Goal: Task Accomplishment & Management: Manage account settings

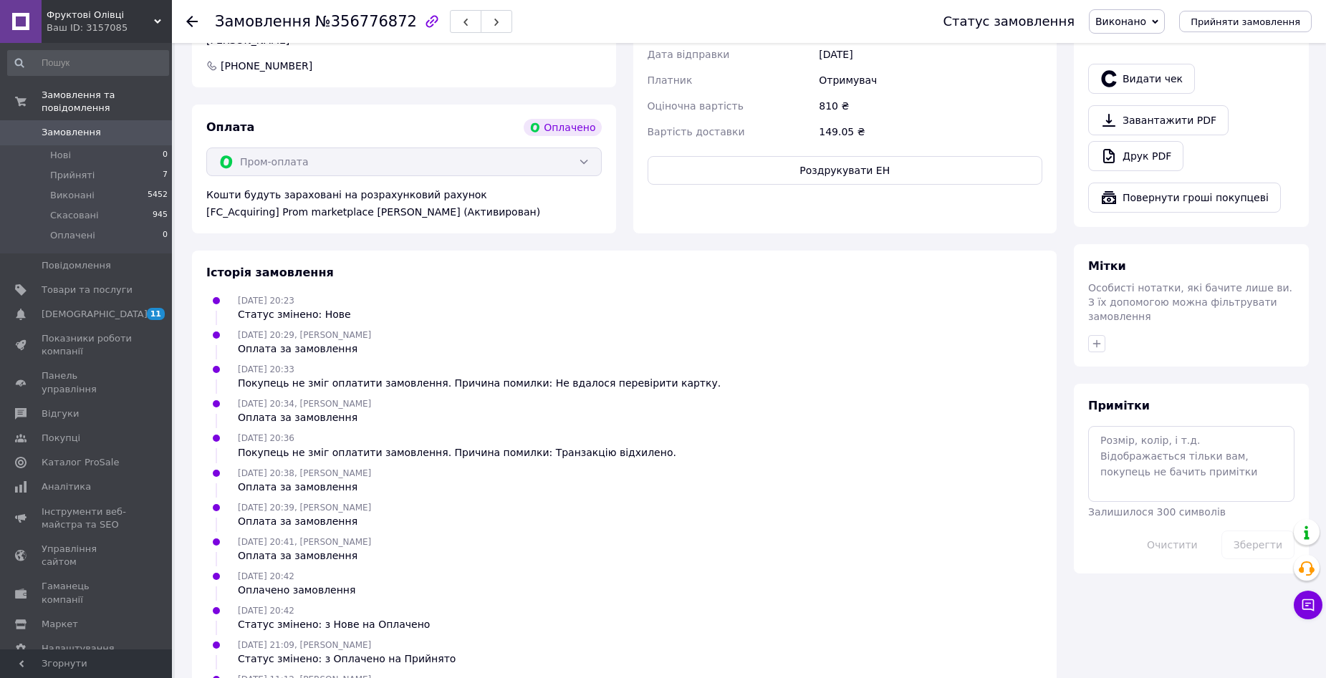
scroll to position [862, 0]
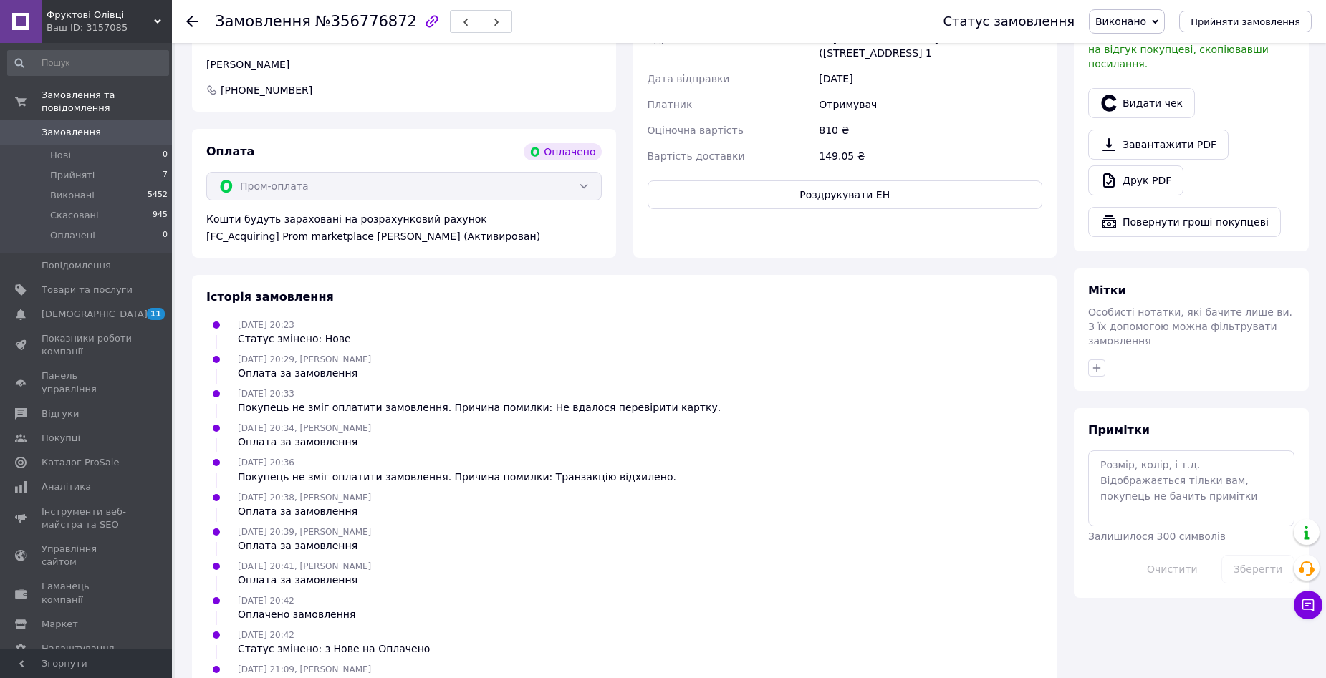
click at [190, 22] on use at bounding box center [191, 21] width 11 height 11
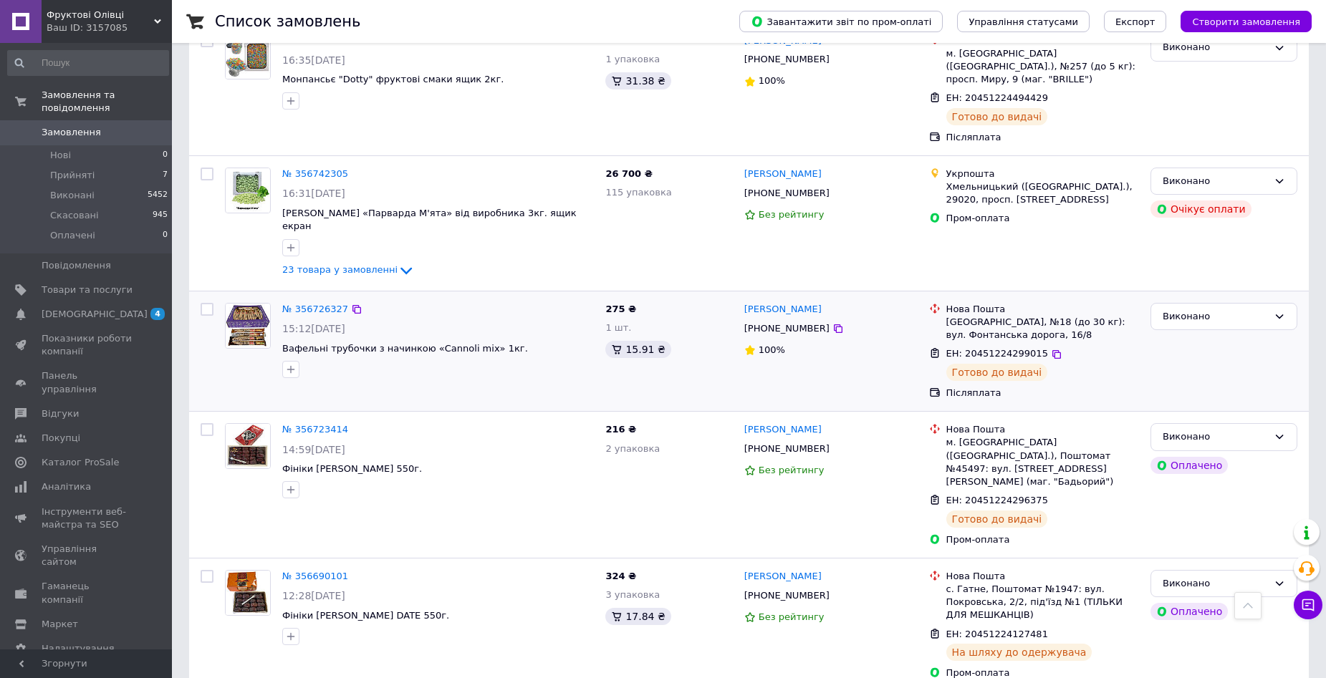
scroll to position [2142, 0]
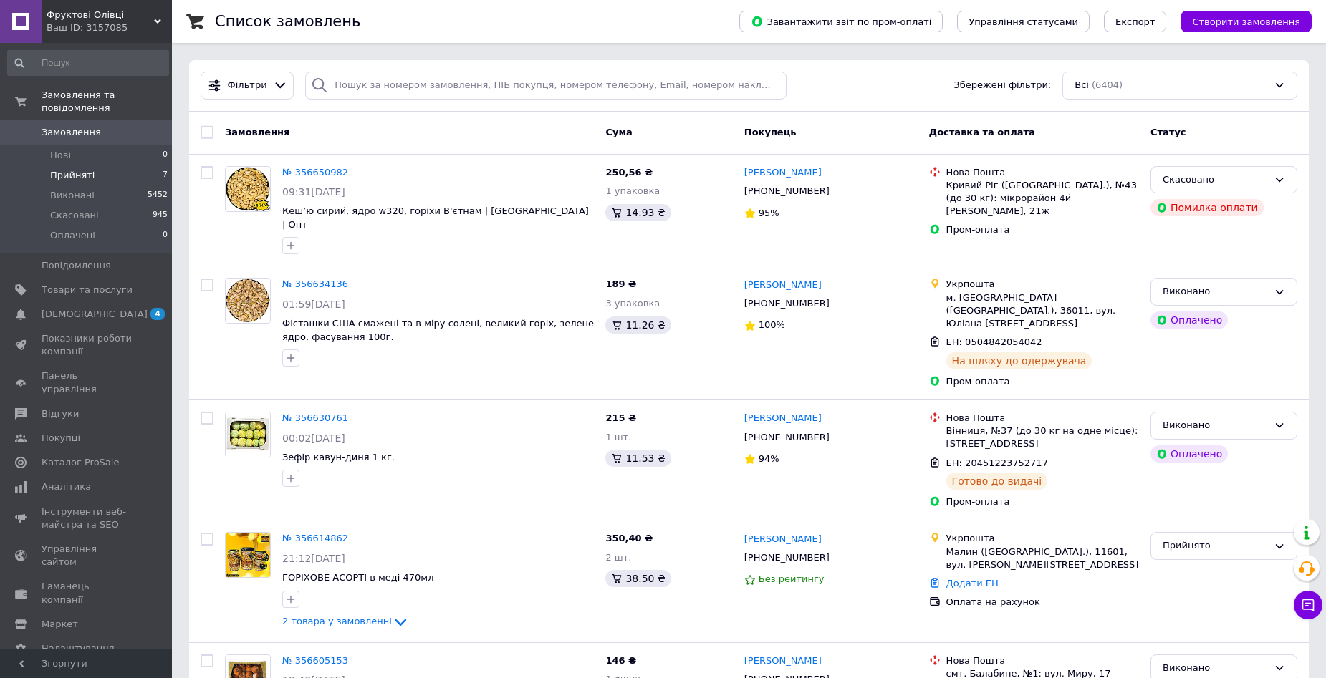
click at [125, 165] on li "Прийняті 7" at bounding box center [88, 175] width 176 height 20
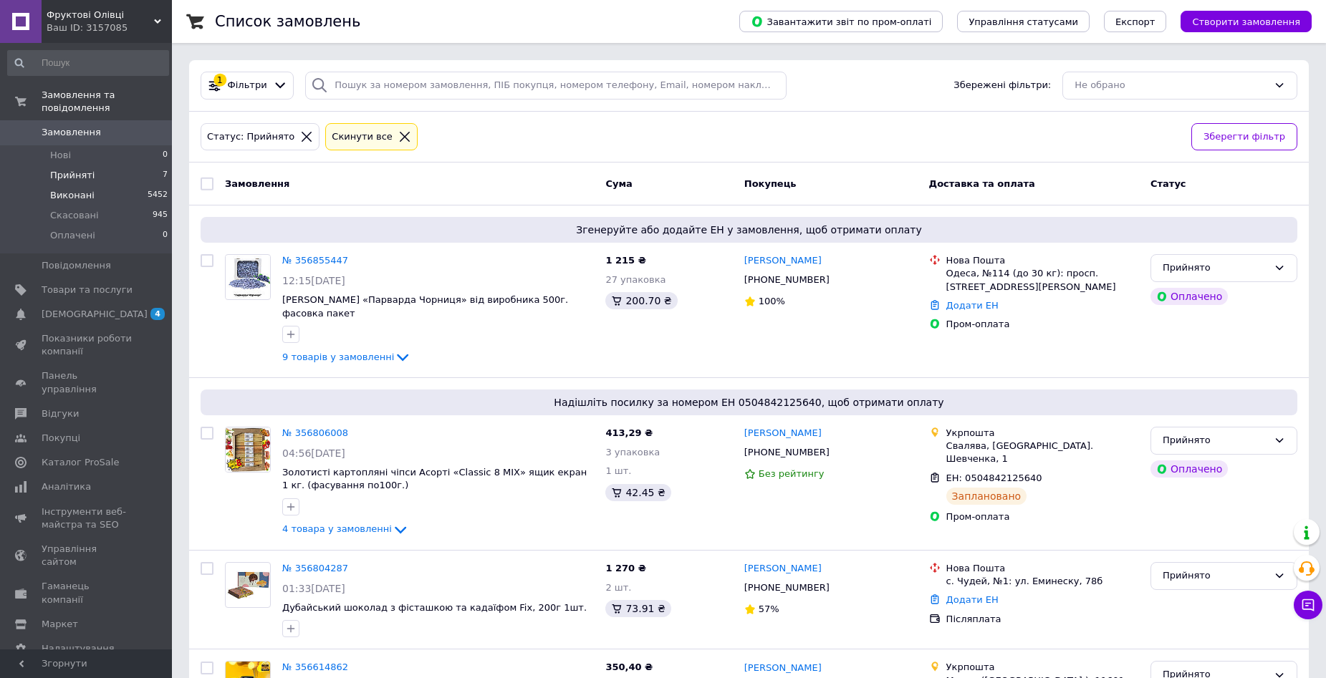
click at [124, 186] on li "Виконані 5452" at bounding box center [88, 196] width 176 height 20
